Goal: Information Seeking & Learning: Check status

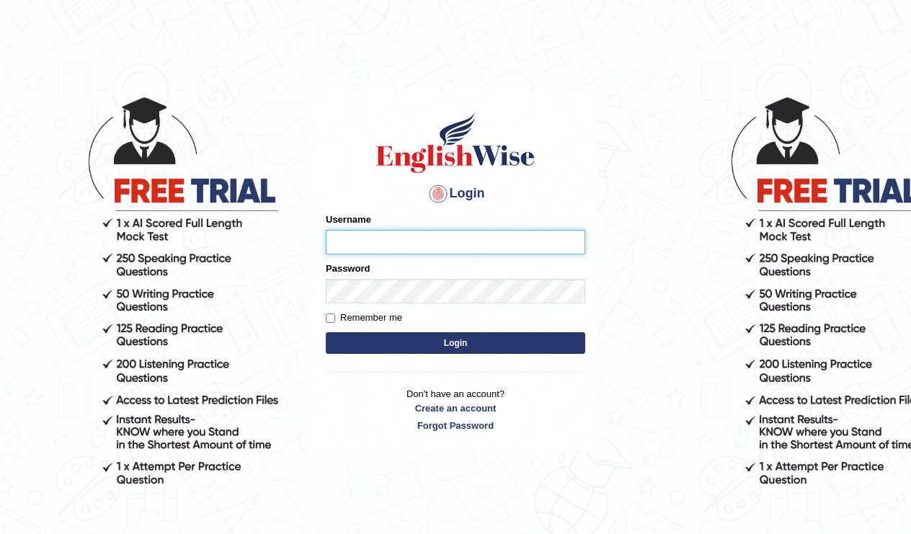
type input "Tishu"
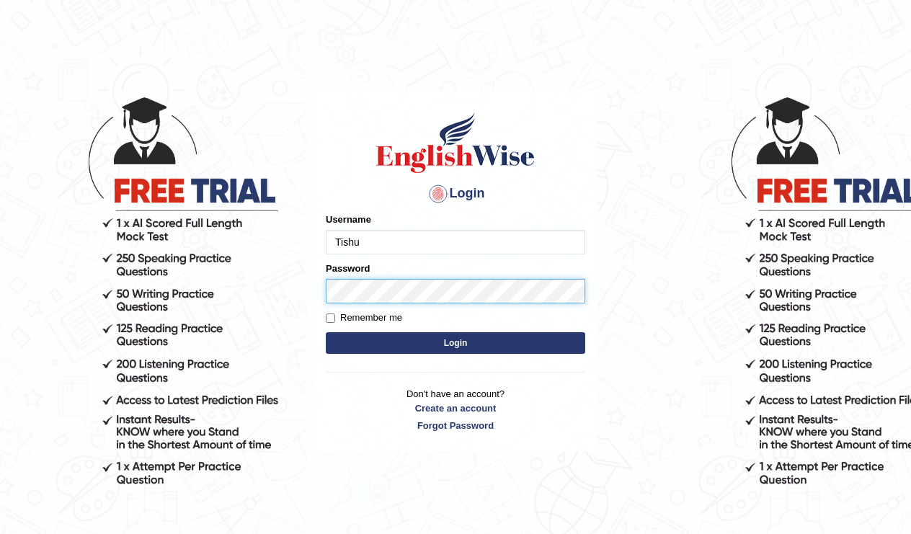
click at [456, 343] on button "Login" at bounding box center [456, 343] width 260 height 22
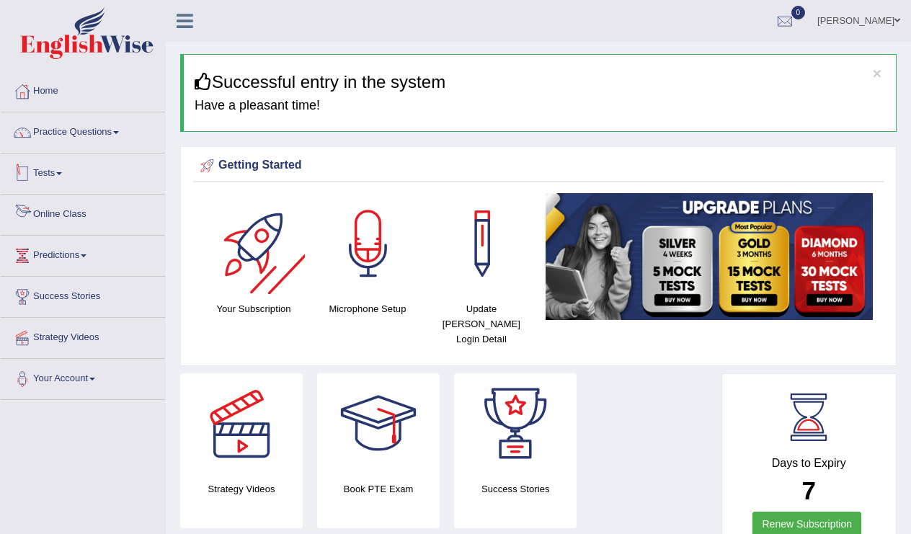
click at [47, 176] on link "Tests" at bounding box center [83, 172] width 164 height 36
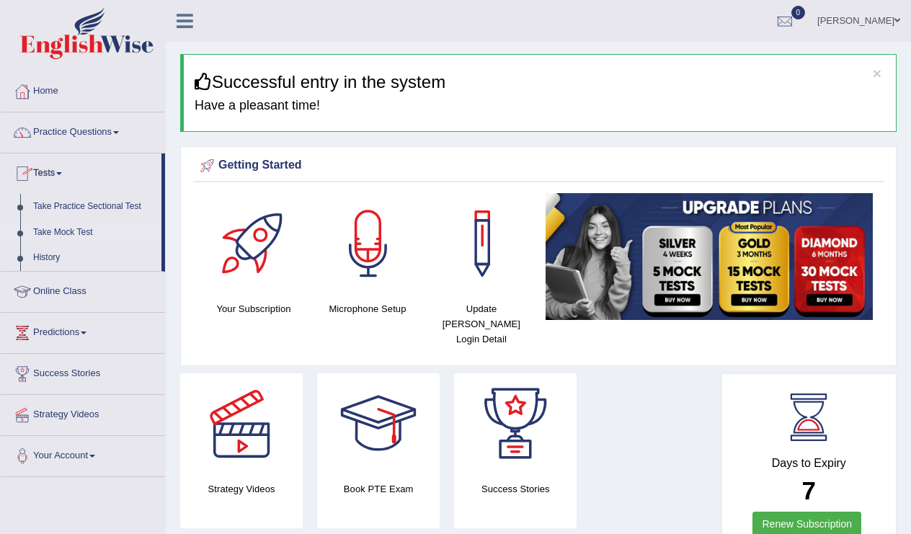
click at [76, 233] on link "Take Mock Test" at bounding box center [94, 233] width 135 height 26
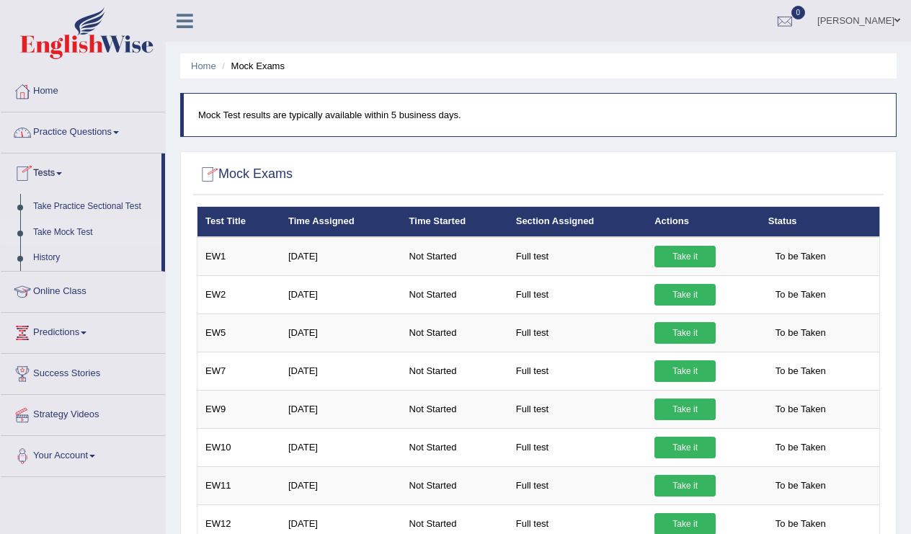
click at [92, 231] on link "Take Mock Test" at bounding box center [94, 233] width 135 height 26
click at [121, 205] on link "Take Practice Sectional Test" at bounding box center [94, 207] width 135 height 26
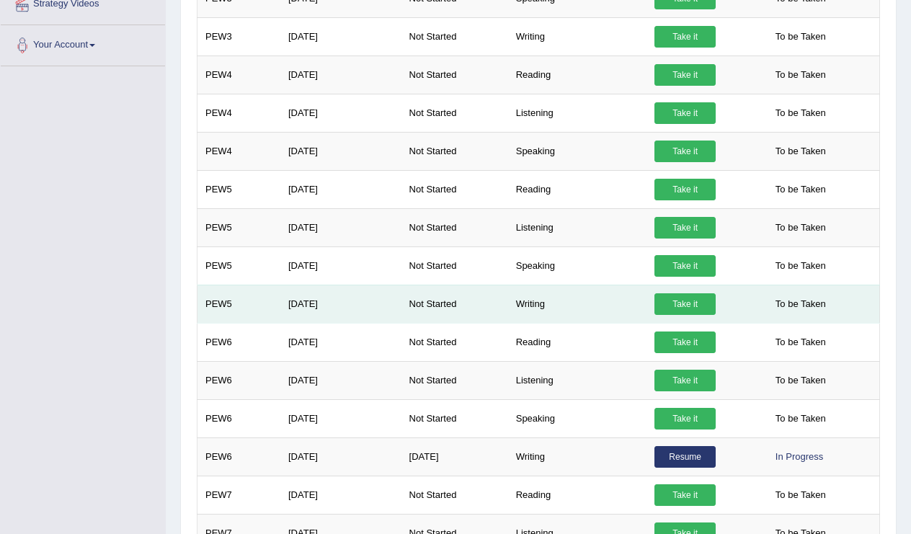
scroll to position [418, 0]
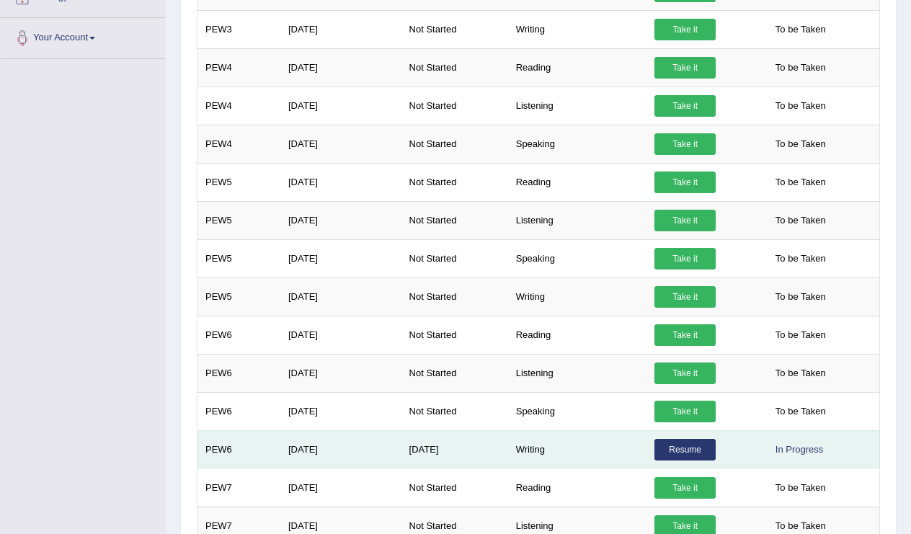
click at [692, 461] on link "Resume" at bounding box center [685, 450] width 61 height 22
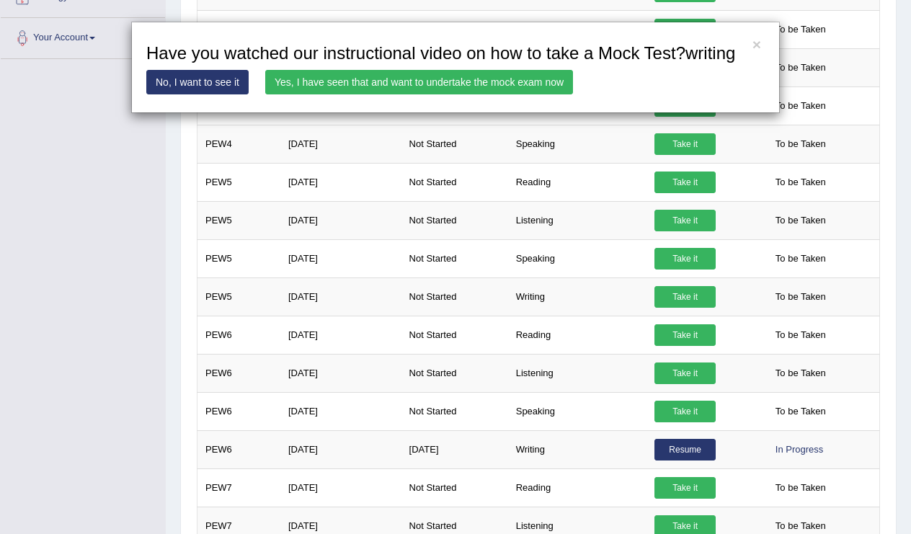
click at [456, 94] on link "Yes, I have seen that and want to undertake the mock exam now" at bounding box center [419, 82] width 308 height 25
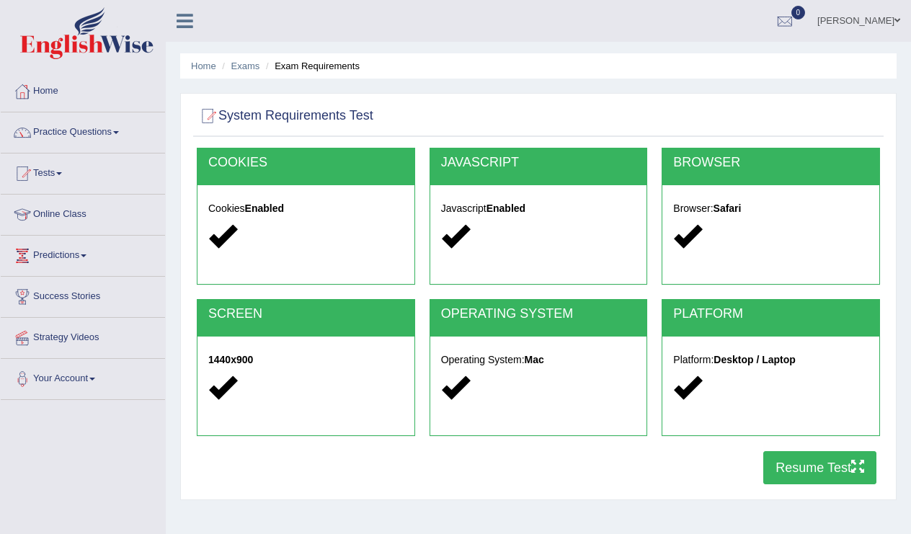
click at [785, 473] on button "Resume Test" at bounding box center [820, 467] width 113 height 33
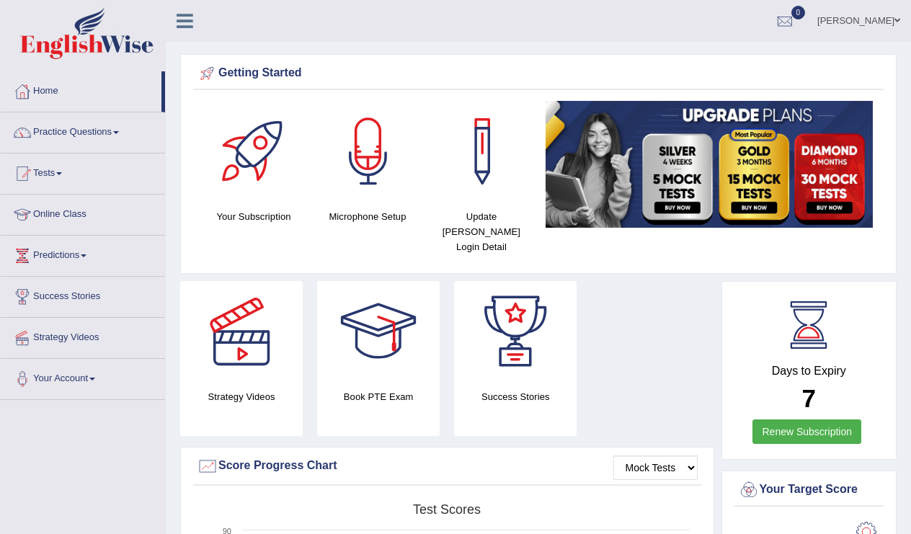
drag, startPoint x: 312, startPoint y: 1, endPoint x: 100, endPoint y: 475, distance: 519.3
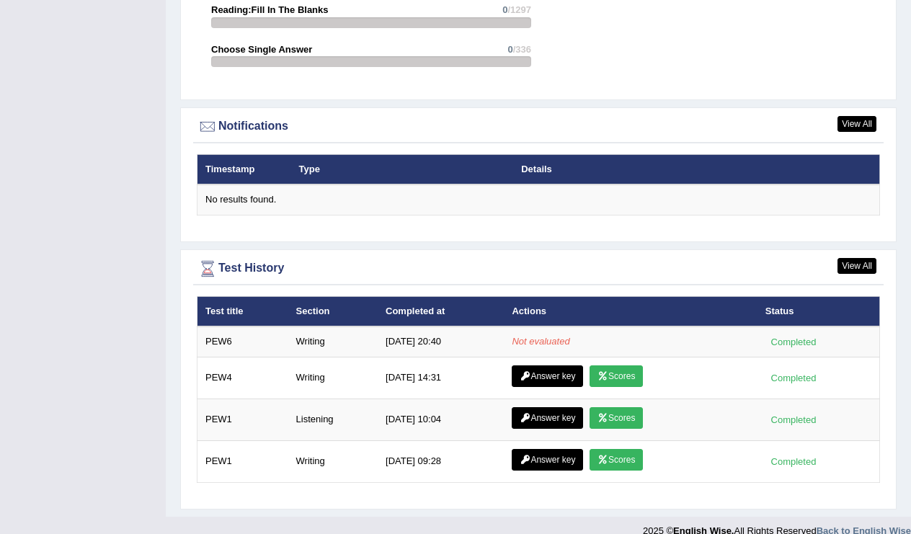
scroll to position [1664, 0]
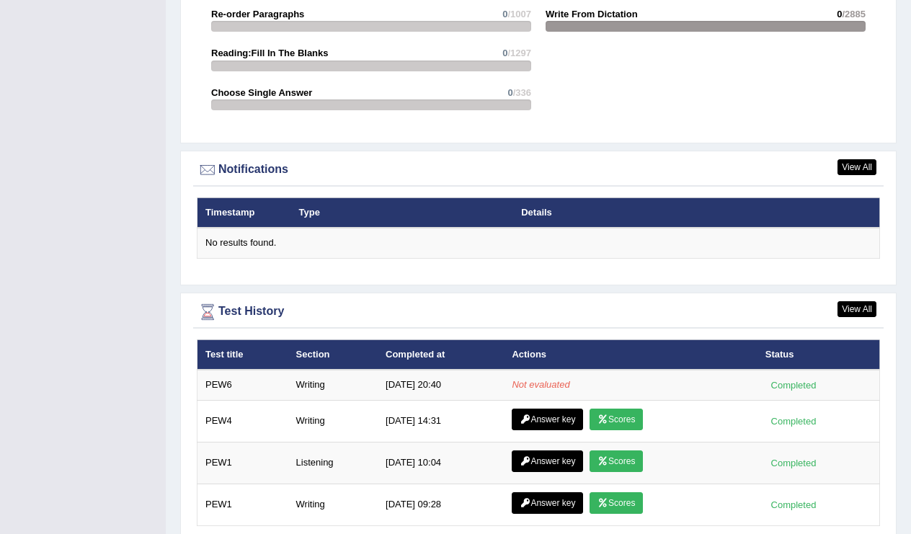
scroll to position [1621, 0]
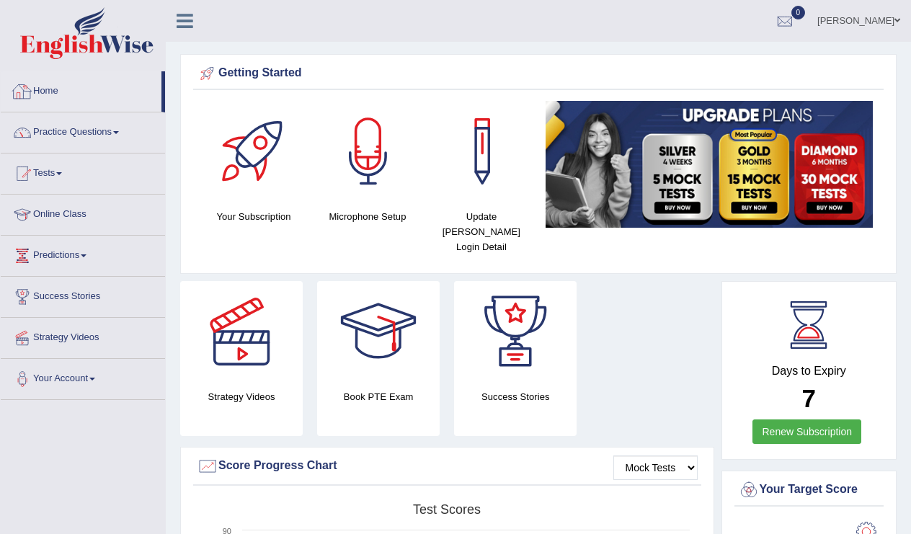
click at [58, 90] on link "Home" at bounding box center [81, 89] width 161 height 36
click at [72, 132] on link "Practice Questions" at bounding box center [83, 130] width 164 height 36
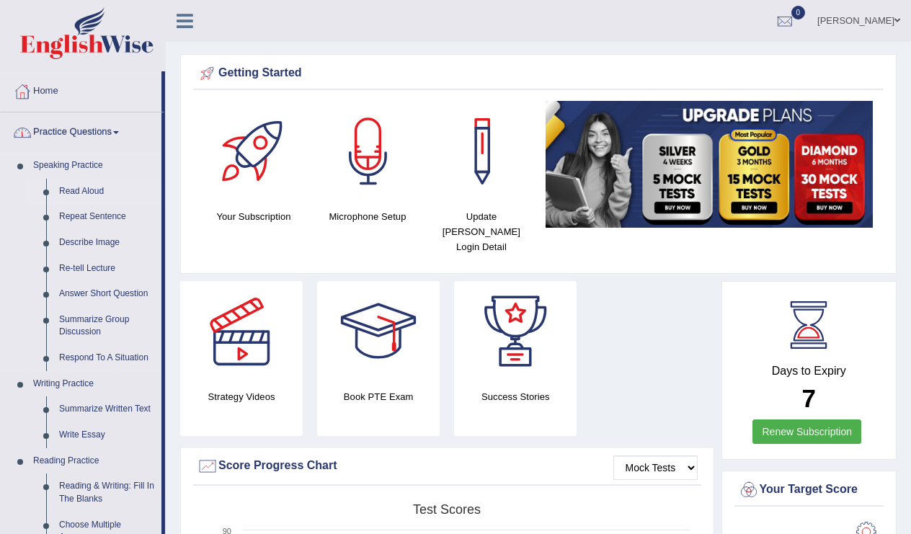
click at [83, 198] on link "Read Aloud" at bounding box center [107, 192] width 109 height 26
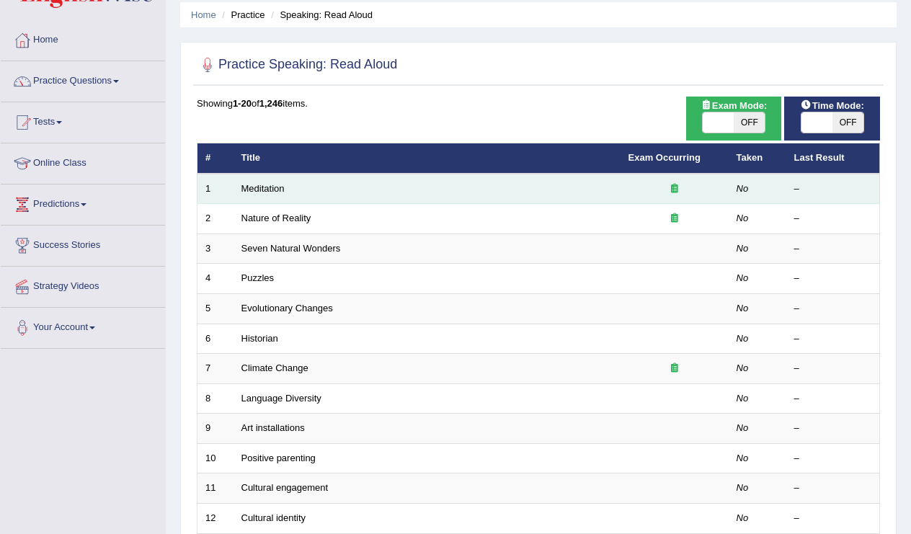
scroll to position [56, 0]
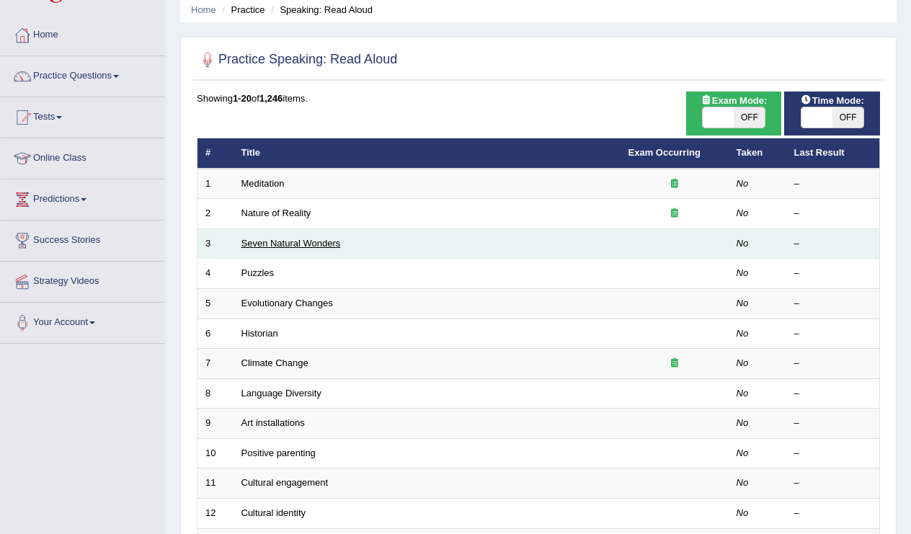
click at [248, 240] on link "Seven Natural Wonders" at bounding box center [292, 243] width 100 height 11
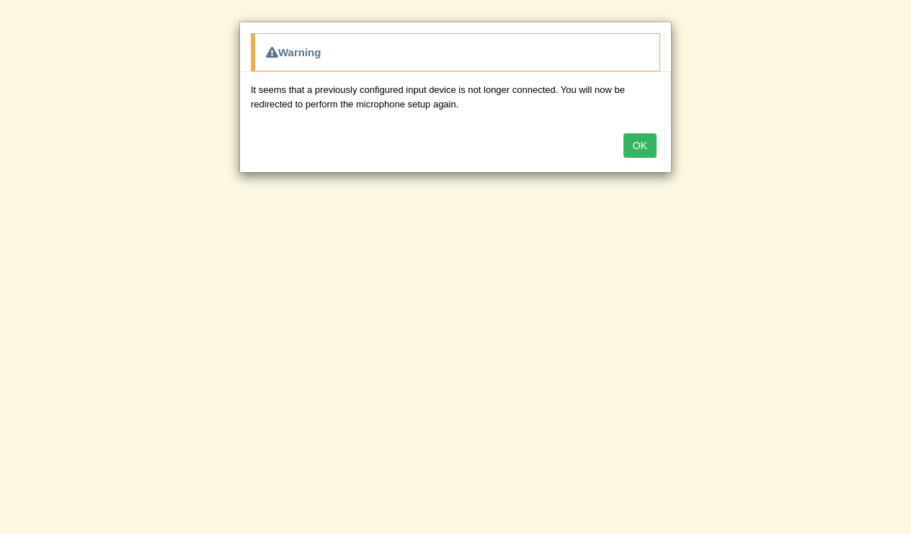
click at [638, 154] on button "OK" at bounding box center [640, 145] width 33 height 25
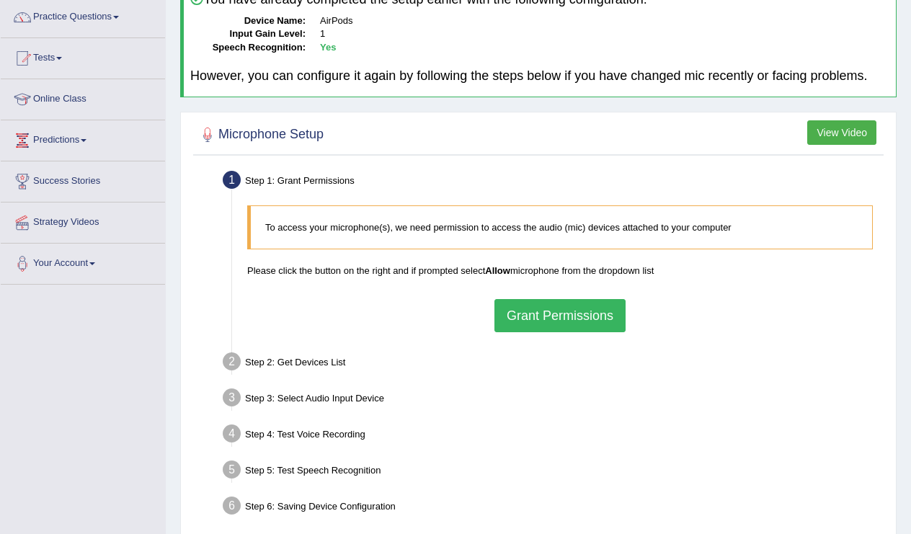
scroll to position [125, 0]
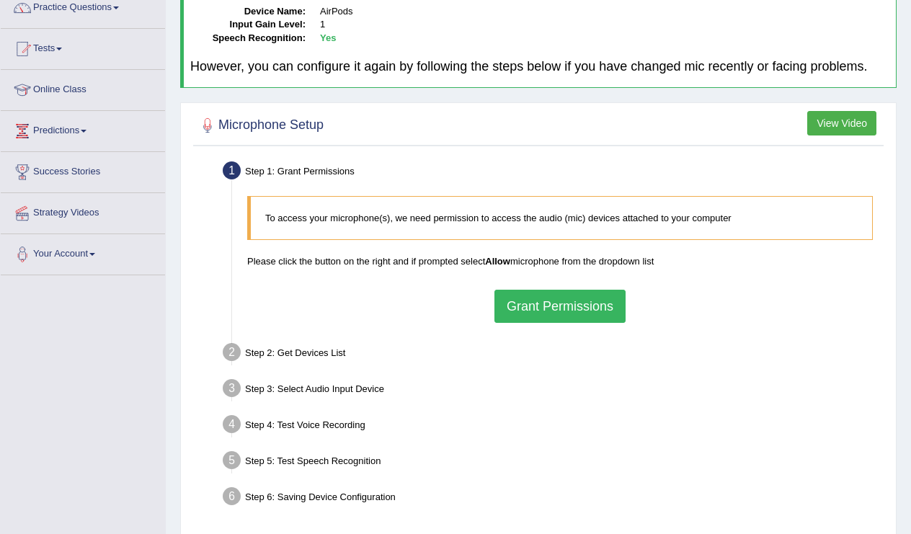
click at [552, 317] on button "Grant Permissions" at bounding box center [560, 306] width 131 height 33
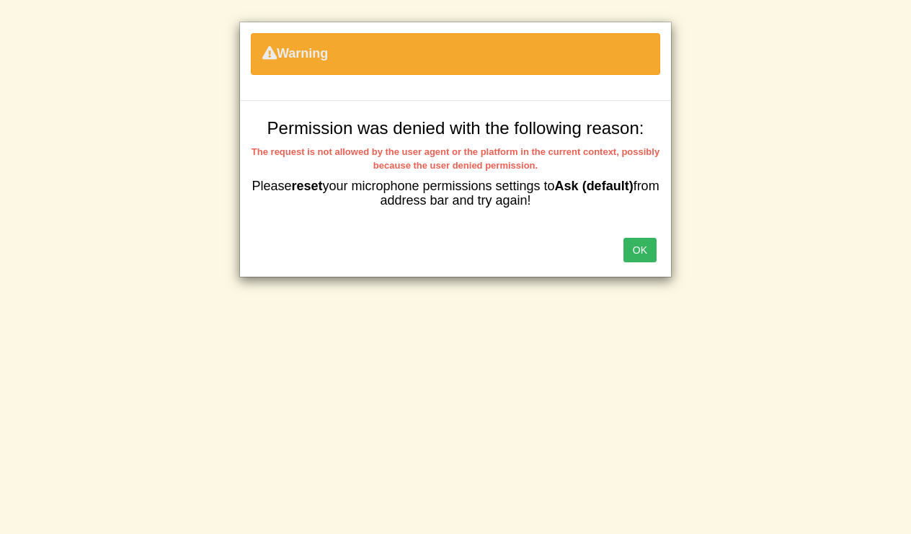
click at [655, 247] on button "OK" at bounding box center [640, 250] width 33 height 25
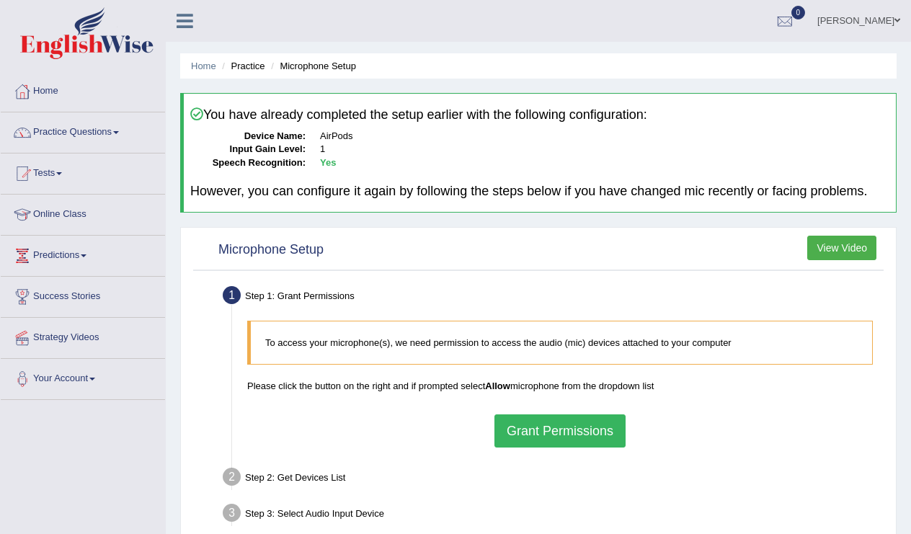
scroll to position [125, 0]
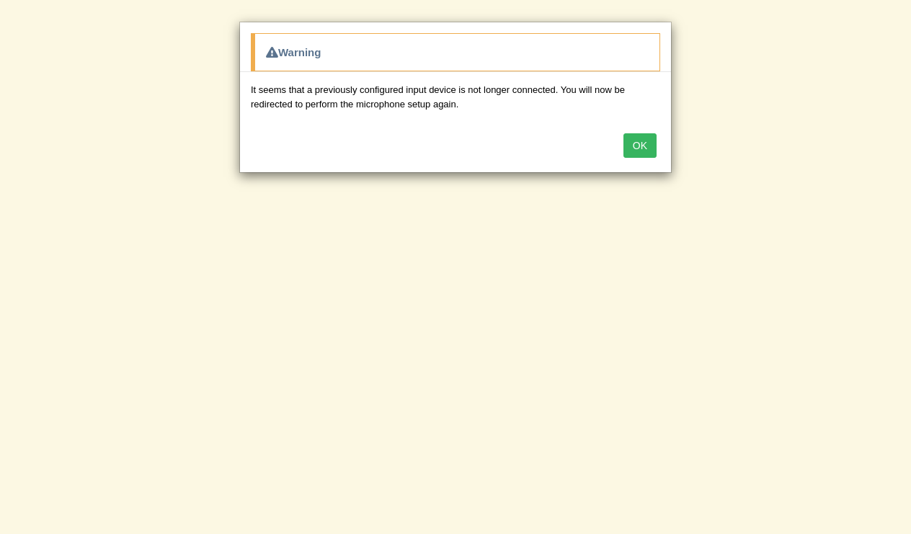
click at [637, 143] on button "OK" at bounding box center [640, 145] width 33 height 25
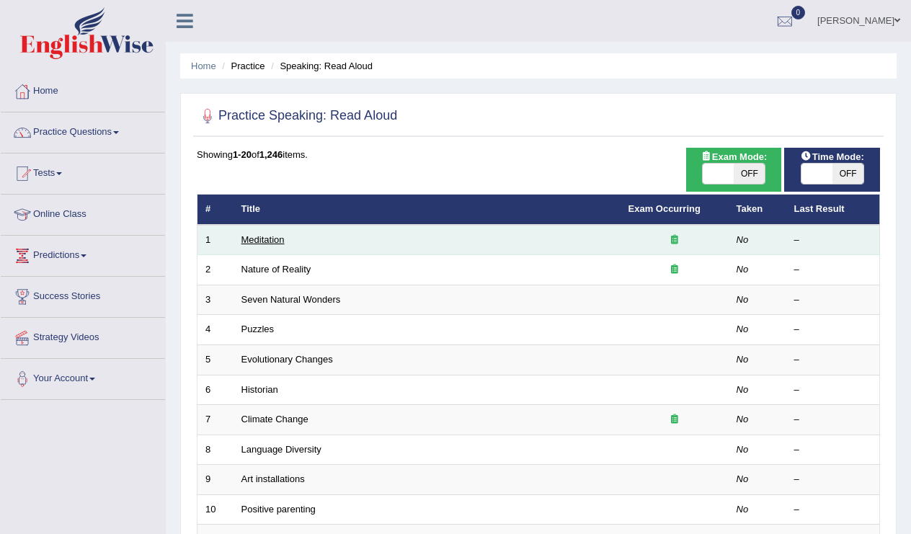
click at [285, 240] on link "Meditation" at bounding box center [263, 239] width 43 height 11
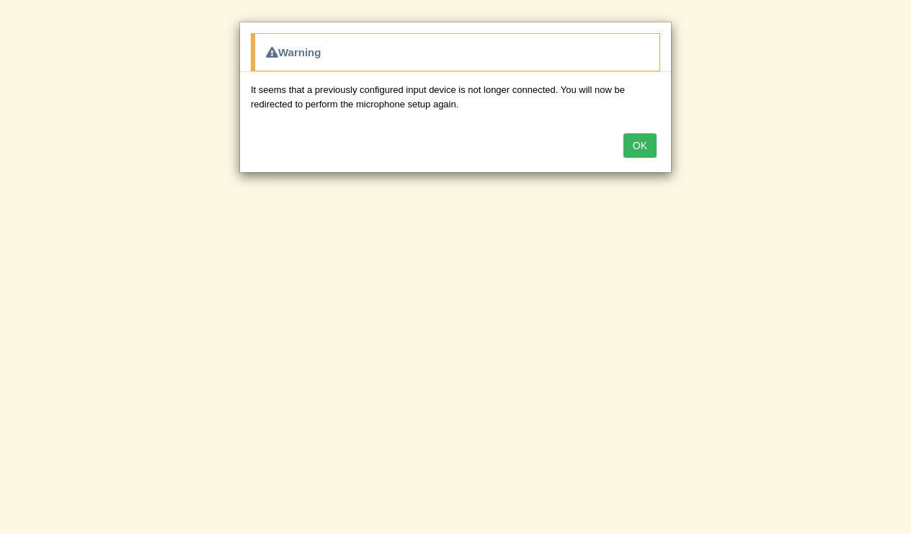
click at [637, 146] on button "OK" at bounding box center [640, 145] width 33 height 25
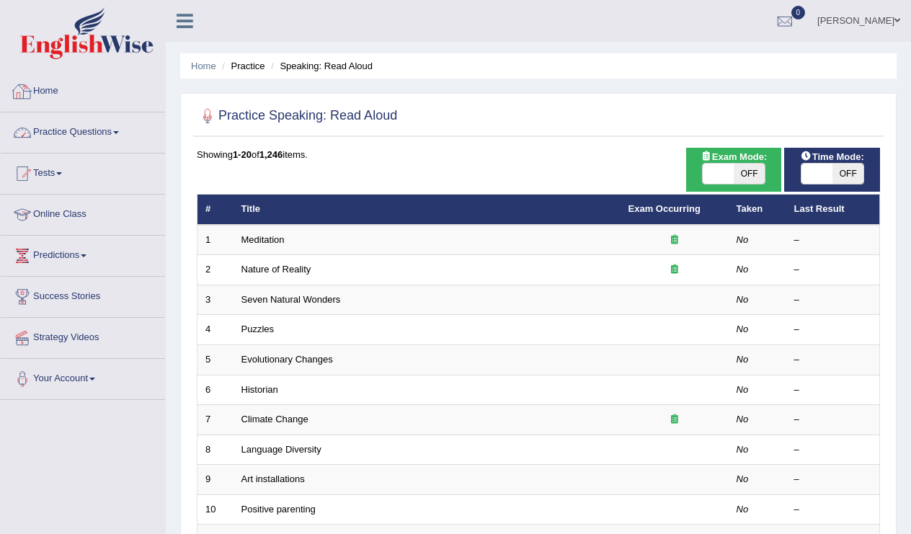
click at [50, 88] on link "Home" at bounding box center [83, 89] width 164 height 36
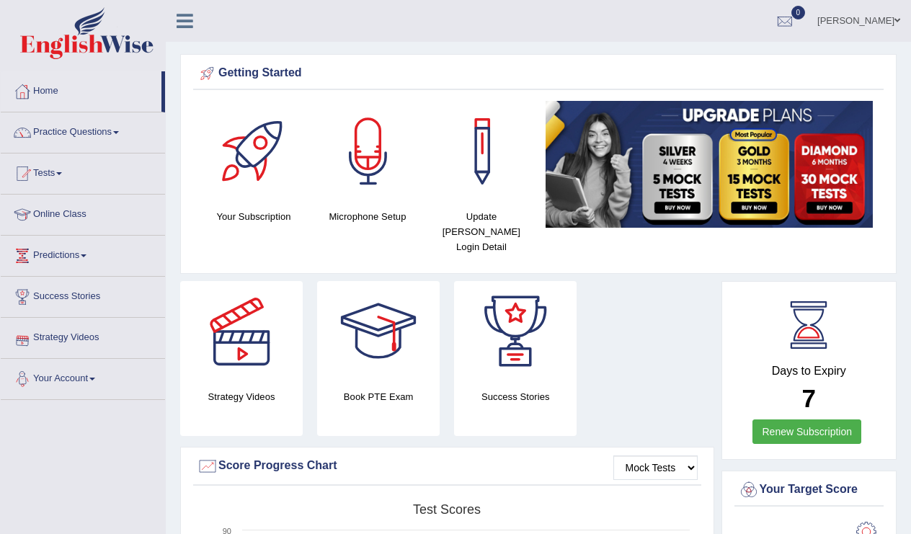
click at [69, 381] on link "Your Account" at bounding box center [83, 377] width 164 height 36
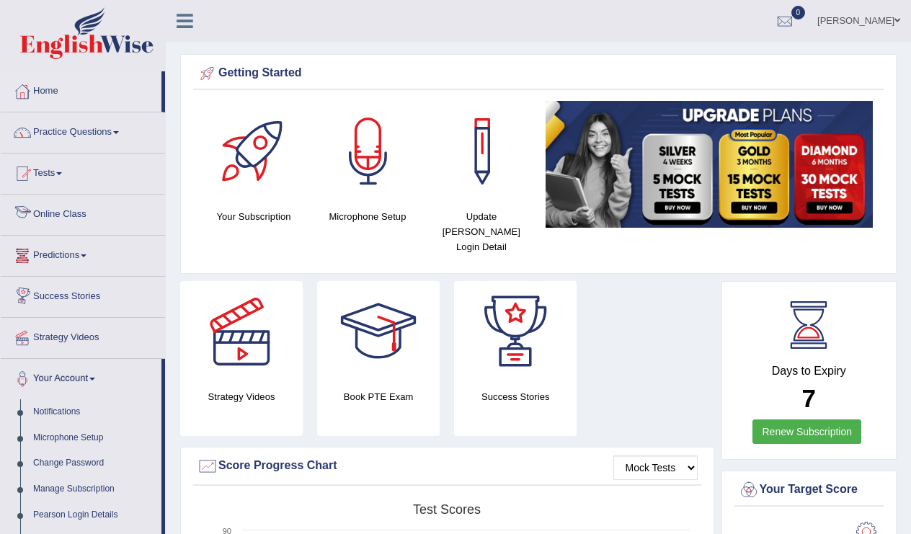
click at [88, 258] on link "Predictions" at bounding box center [83, 254] width 164 height 36
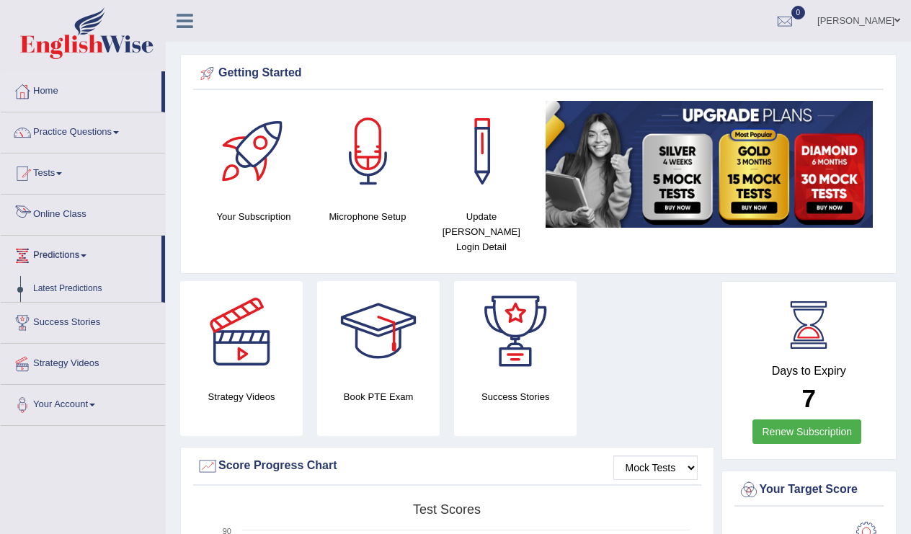
click at [85, 218] on link "Online Class" at bounding box center [83, 213] width 164 height 36
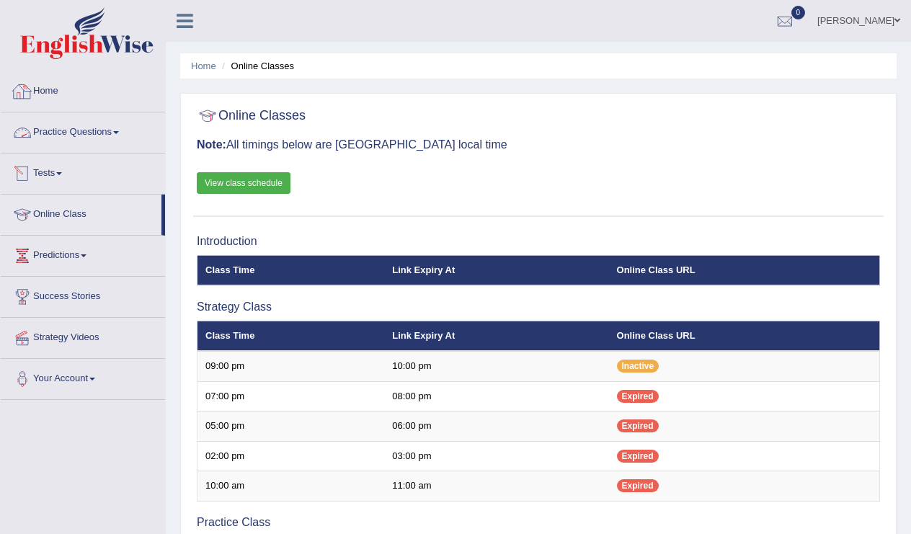
click at [51, 87] on link "Home" at bounding box center [83, 89] width 164 height 36
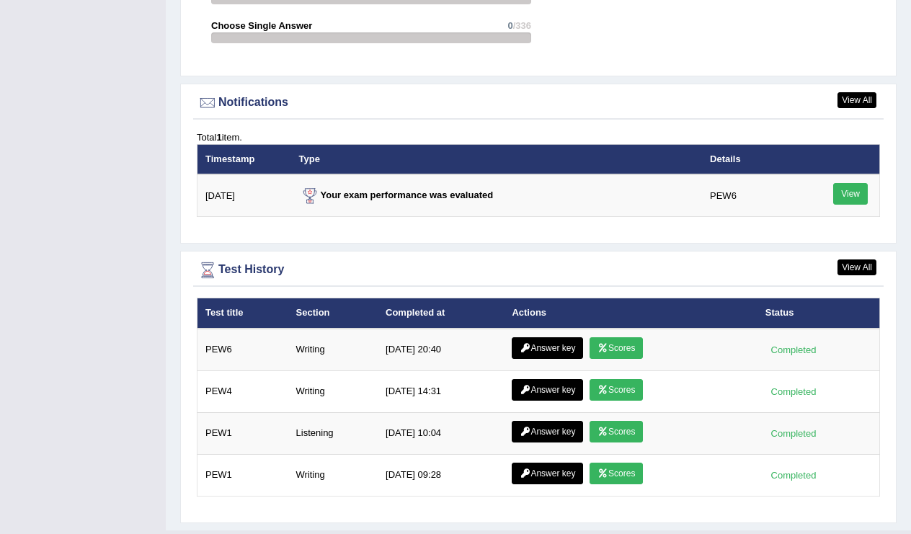
scroll to position [1690, 0]
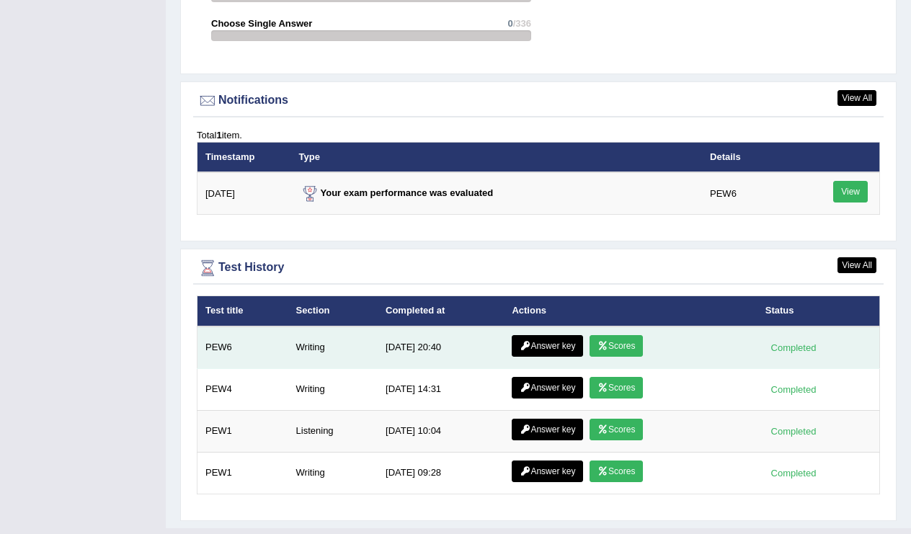
click at [629, 335] on link "Scores" at bounding box center [616, 346] width 53 height 22
click at [557, 335] on link "Answer key" at bounding box center [547, 346] width 71 height 22
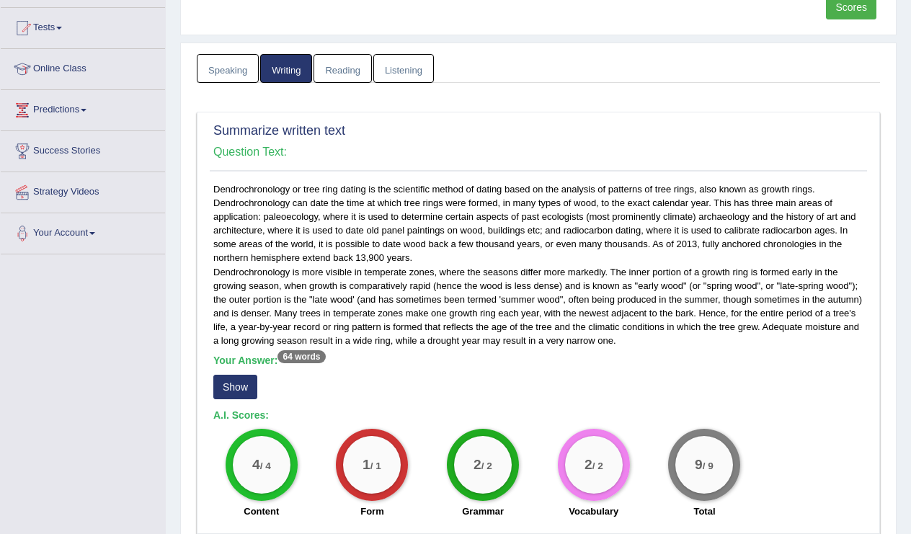
scroll to position [139, 0]
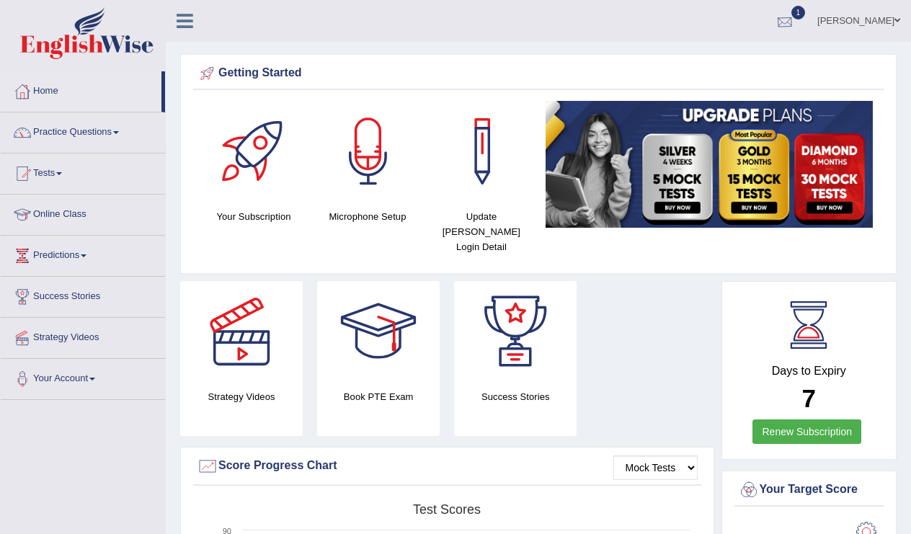
click at [796, 21] on div at bounding box center [785, 22] width 22 height 22
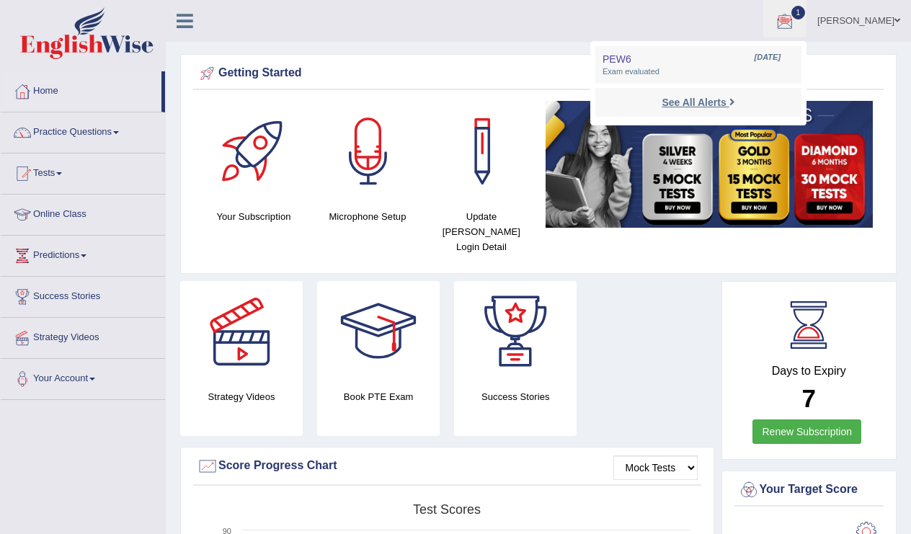
click at [725, 97] on strong "See All Alerts" at bounding box center [694, 103] width 64 height 12
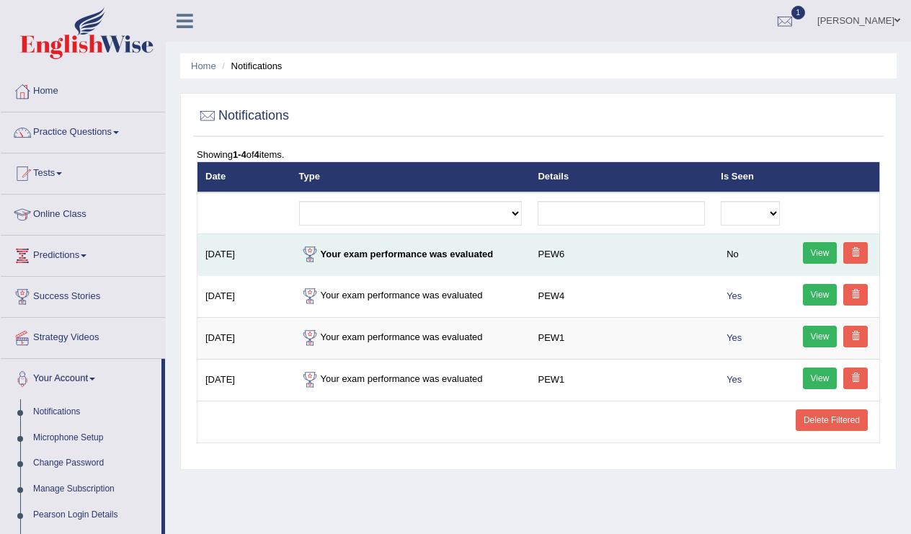
click at [825, 252] on link "View" at bounding box center [820, 253] width 35 height 22
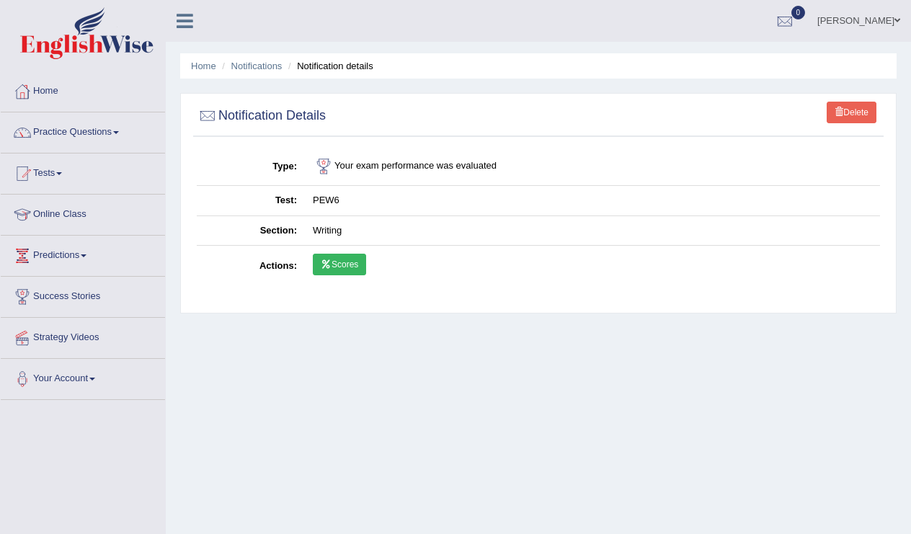
click at [346, 260] on link "Scores" at bounding box center [339, 265] width 53 height 22
